Goal: Check status: Check status

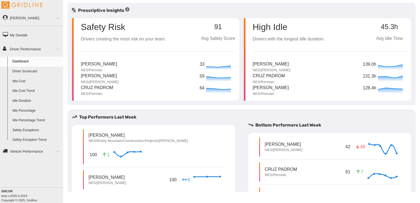
click at [31, 74] on link "Driver Scorecard" at bounding box center [36, 72] width 53 height 10
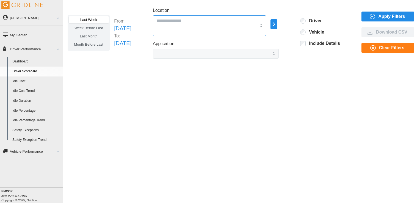
click at [206, 22] on input "Location" at bounding box center [206, 20] width 100 height 7
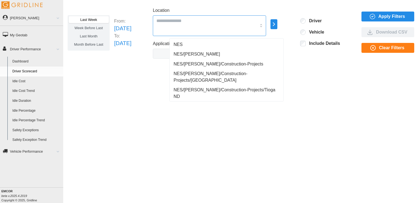
click at [198, 47] on div "NES" at bounding box center [226, 45] width 111 height 10
click at [279, 10] on div "Location NES NES NES/[PERSON_NAME] NES/[PERSON_NAME]/Construction-Projects NES/…" at bounding box center [216, 21] width 126 height 29
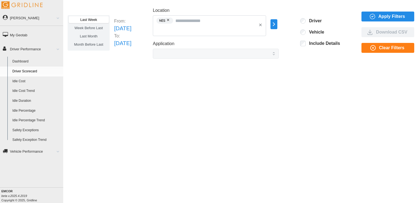
click at [89, 37] on span "Last Month" at bounding box center [89, 36] width 18 height 4
click at [393, 15] on span "Apply Filters" at bounding box center [392, 16] width 27 height 9
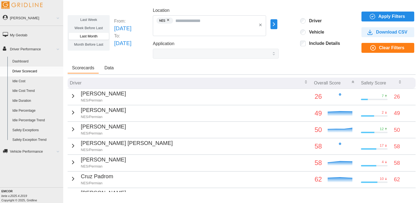
click at [72, 94] on icon "button" at bounding box center [73, 96] width 7 height 7
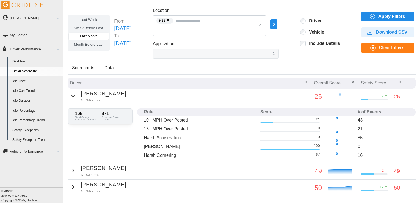
click at [172, 18] on button "button" at bounding box center [168, 20] width 7 height 6
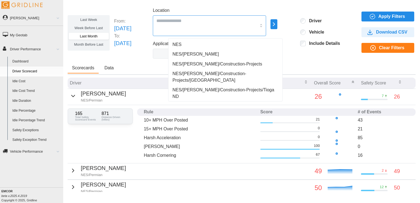
click at [181, 23] on input "Location" at bounding box center [206, 20] width 100 height 7
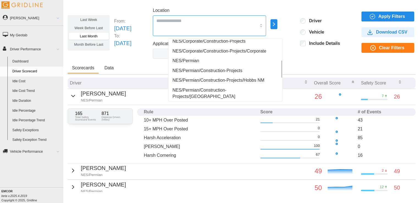
scroll to position [73, 0]
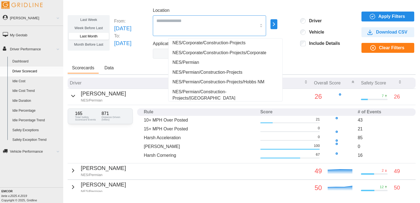
click at [239, 26] on div at bounding box center [209, 25] width 113 height 21
click at [266, 26] on div at bounding box center [209, 25] width 113 height 21
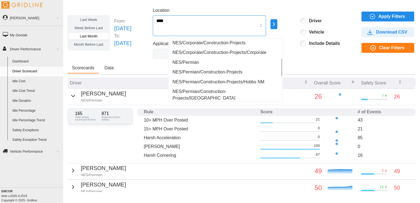
type input "*****"
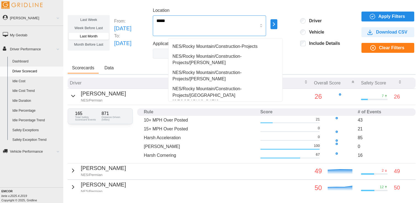
scroll to position [0, 0]
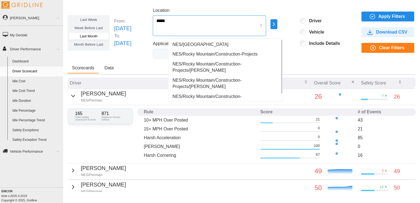
click at [238, 45] on div "NES/[GEOGRAPHIC_DATA]" at bounding box center [225, 45] width 111 height 10
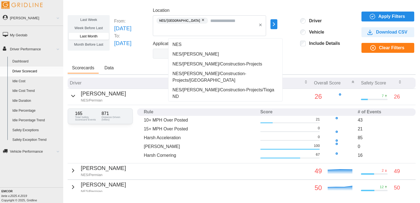
click at [382, 15] on span "Apply Filters" at bounding box center [392, 16] width 27 height 9
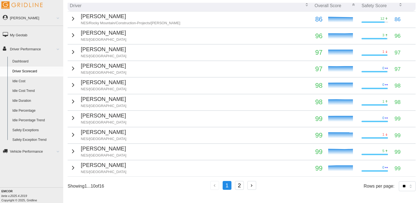
scroll to position [79, 0]
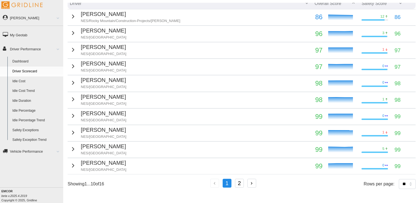
click at [240, 185] on button "2" at bounding box center [239, 183] width 9 height 9
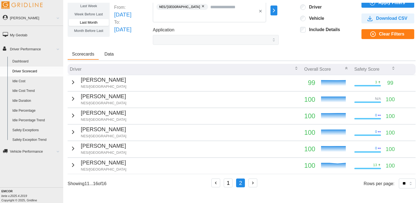
click at [214, 183] on icon "button" at bounding box center [215, 182] width 5 height 5
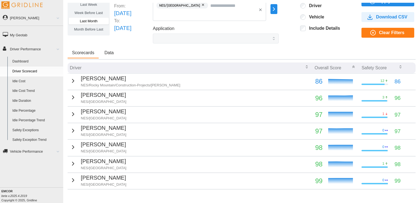
scroll to position [0, 0]
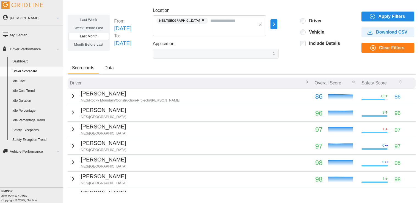
click at [93, 19] on span "Last Week" at bounding box center [88, 20] width 17 height 4
click at [379, 15] on span "Apply Filters" at bounding box center [392, 16] width 27 height 9
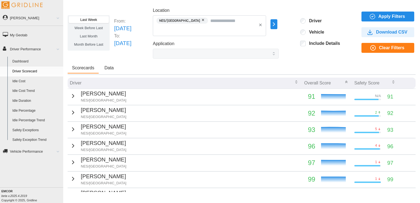
drag, startPoint x: 64, startPoint y: 91, endPoint x: 72, endPoint y: 93, distance: 8.1
click at [65, 92] on div "Last Week Week Before Last Last Month Month Before Last From: [DATE] To: [DATE]…" at bounding box center [241, 97] width 357 height 189
click at [73, 93] on icon "button" at bounding box center [73, 96] width 7 height 7
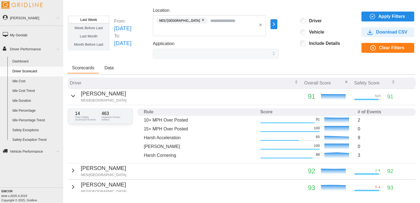
click at [73, 95] on icon "button" at bounding box center [73, 96] width 7 height 7
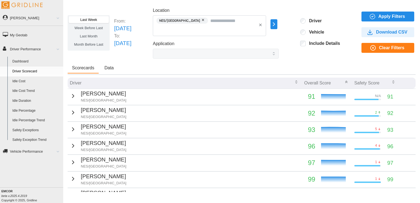
click at [36, 68] on link "Driver Scorecard" at bounding box center [36, 72] width 53 height 10
click at [35, 70] on link "Driver Scorecard" at bounding box center [36, 72] width 53 height 10
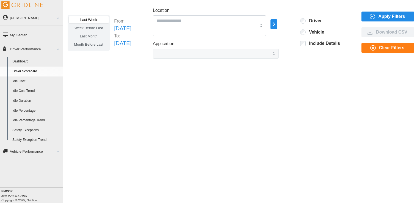
click at [89, 37] on span "Last Month" at bounding box center [89, 36] width 18 height 4
click at [195, 20] on input "Location" at bounding box center [206, 20] width 100 height 7
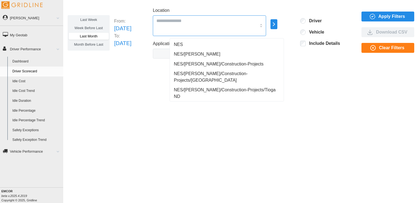
click at [189, 44] on div "NES" at bounding box center [226, 45] width 111 height 10
click at [277, 27] on icon "button" at bounding box center [274, 24] width 6 height 7
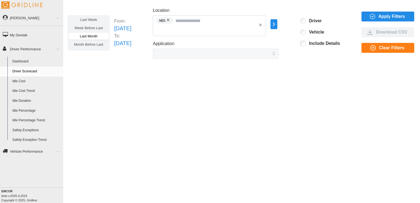
click at [373, 15] on icon "button" at bounding box center [372, 16] width 7 height 7
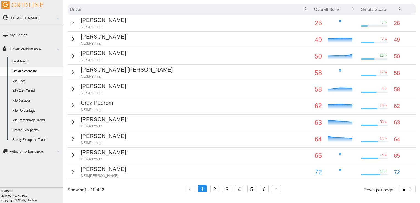
scroll to position [73, 0]
